Goal: Information Seeking & Learning: Learn about a topic

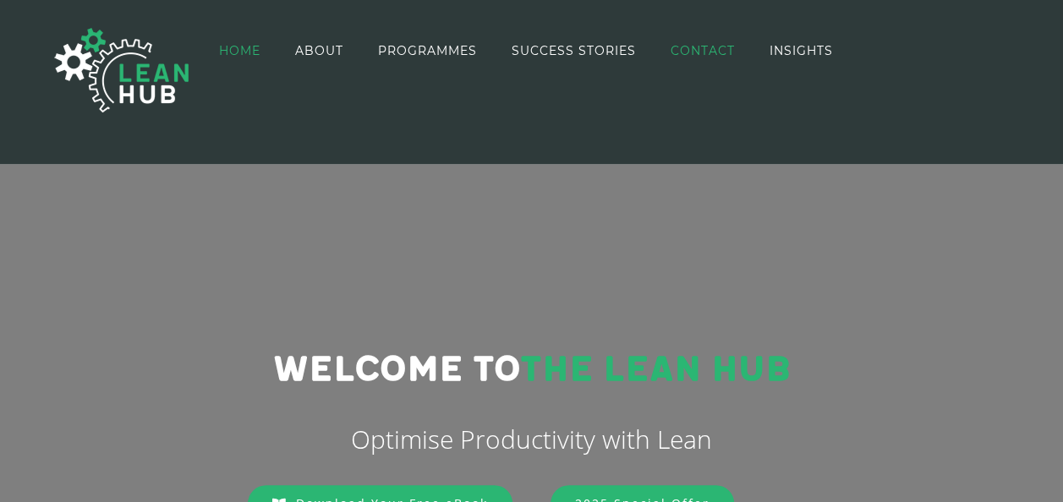
click at [700, 46] on span "CONTACT" at bounding box center [702, 51] width 64 height 12
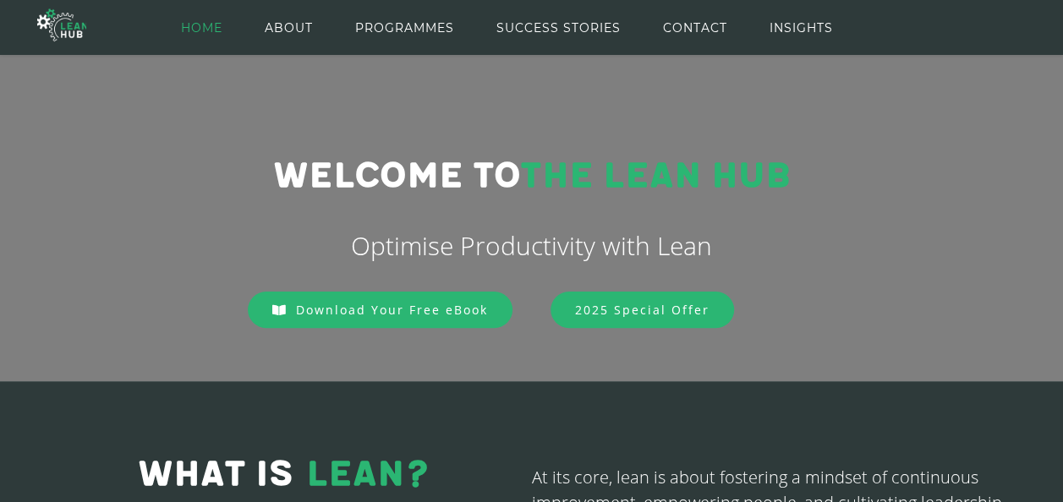
scroll to position [163, 0]
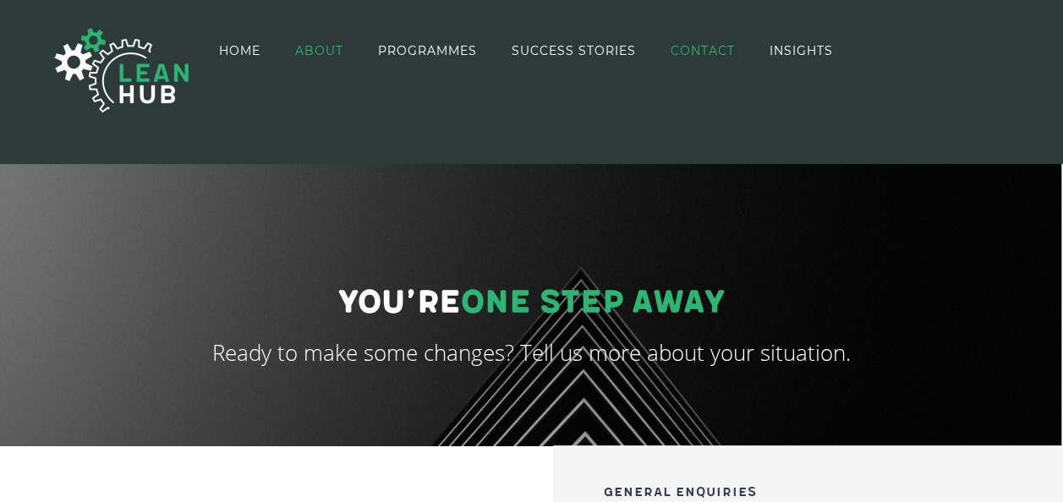
click at [315, 47] on span "ABOUT" at bounding box center [319, 51] width 48 height 12
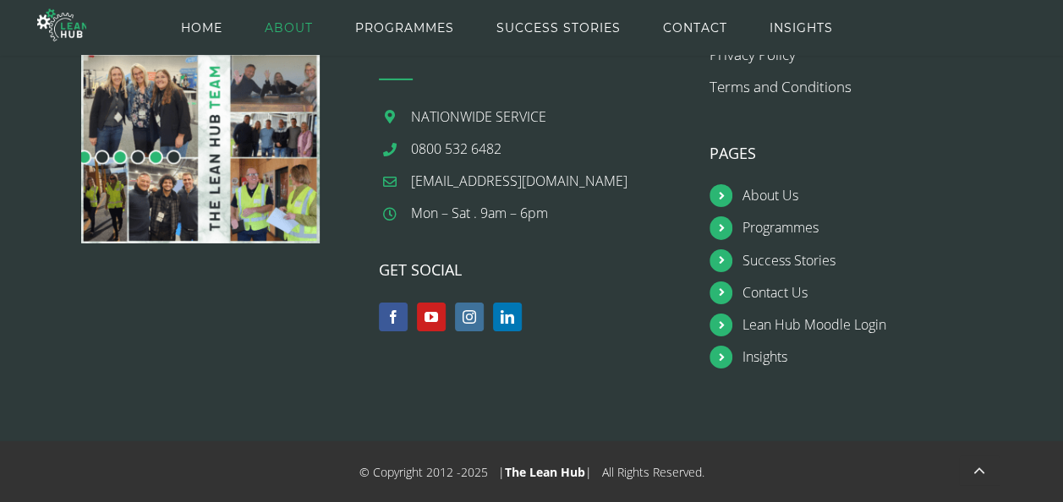
scroll to position [2732, 0]
click at [763, 287] on link "Contact Us" at bounding box center [878, 292] width 273 height 23
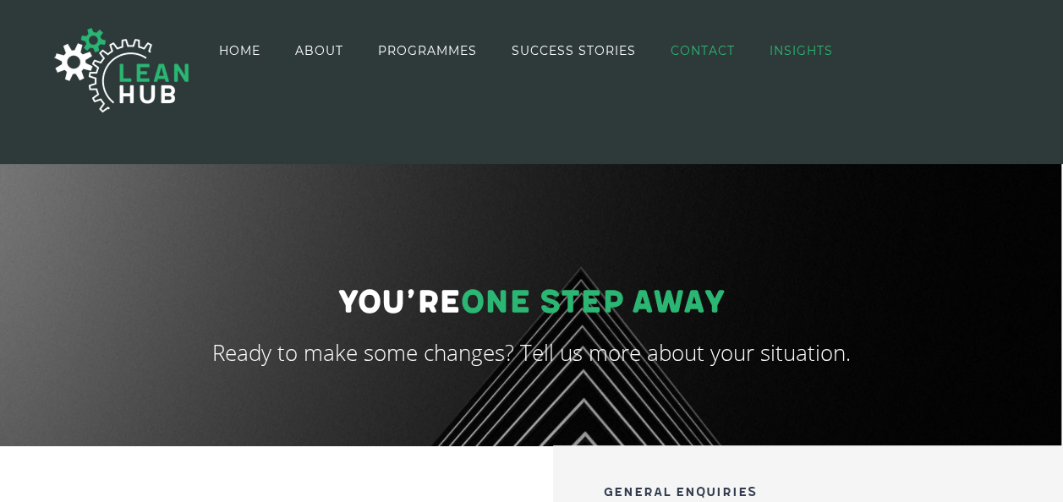
click at [801, 47] on span "INSIGHTS" at bounding box center [800, 51] width 63 height 12
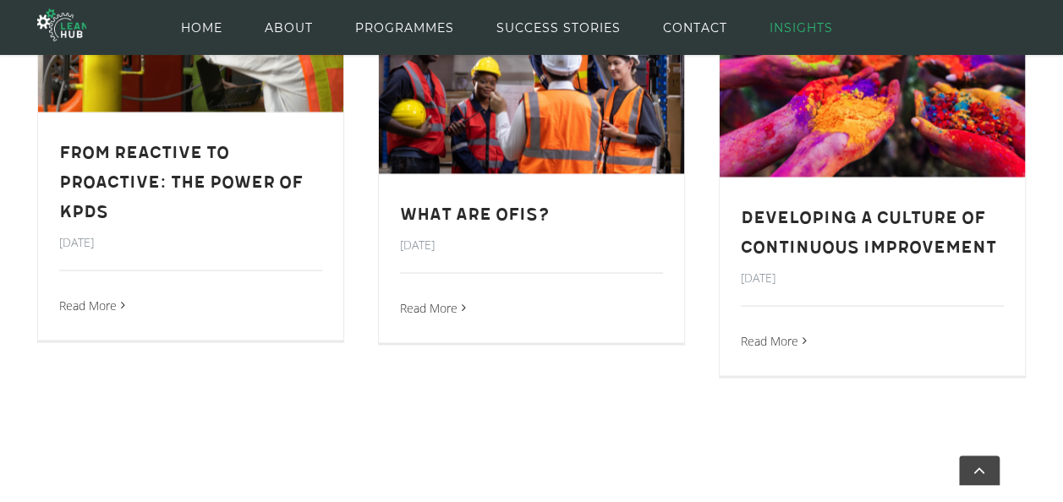
scroll to position [1558, 0]
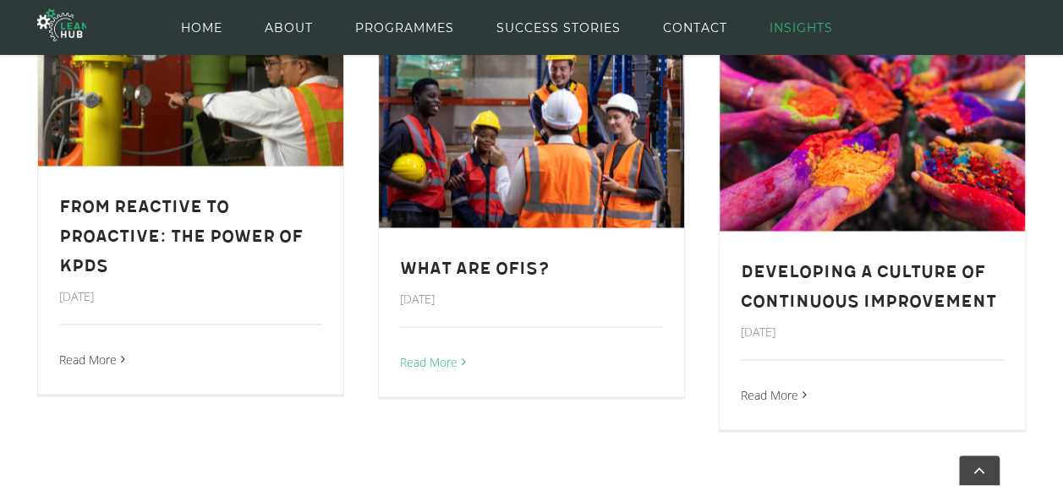
click at [446, 357] on link "Read More" at bounding box center [428, 361] width 57 height 27
